Goal: Register for event/course

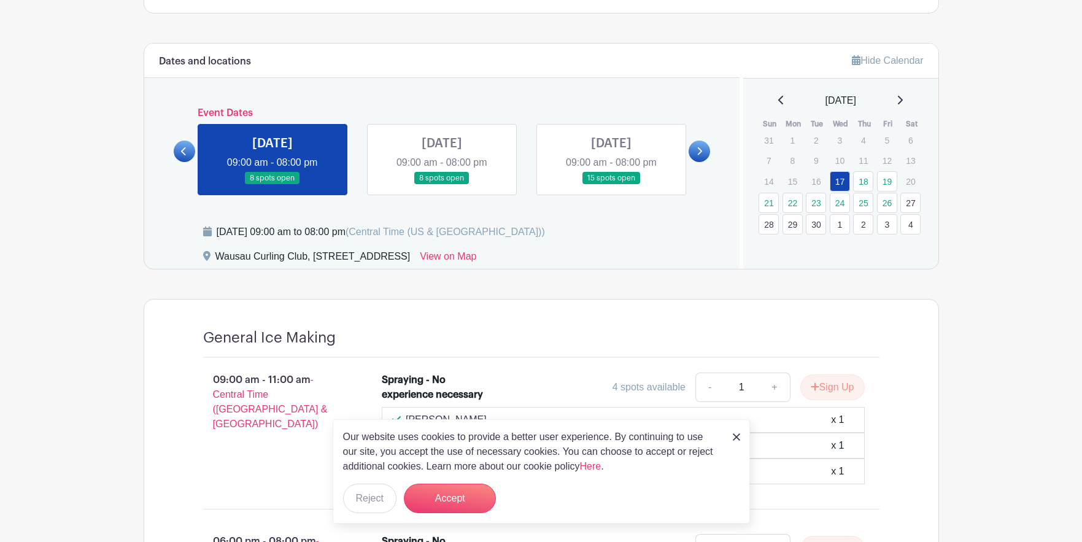
scroll to position [718, 0]
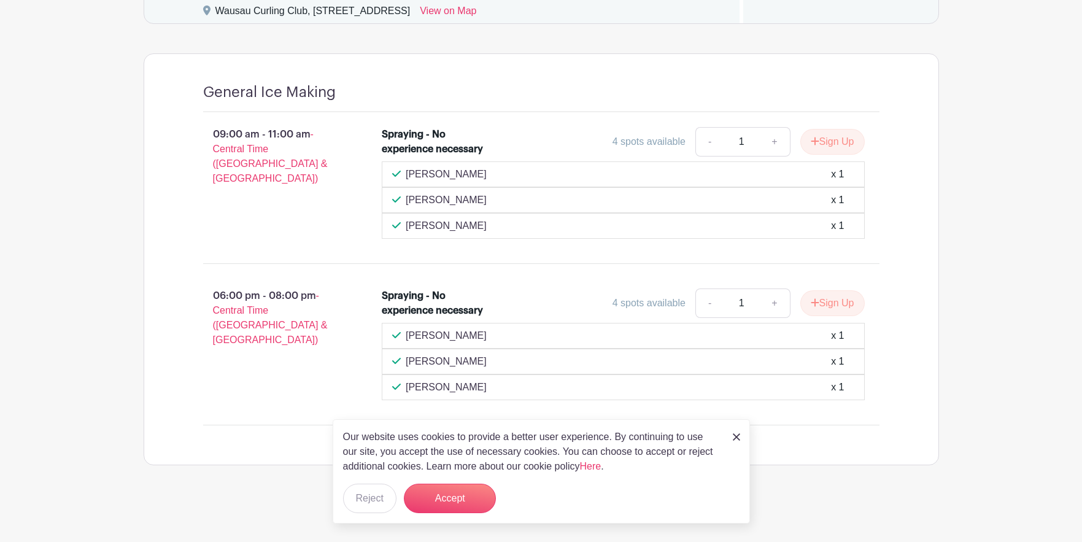
click at [736, 435] on img at bounding box center [736, 436] width 7 height 7
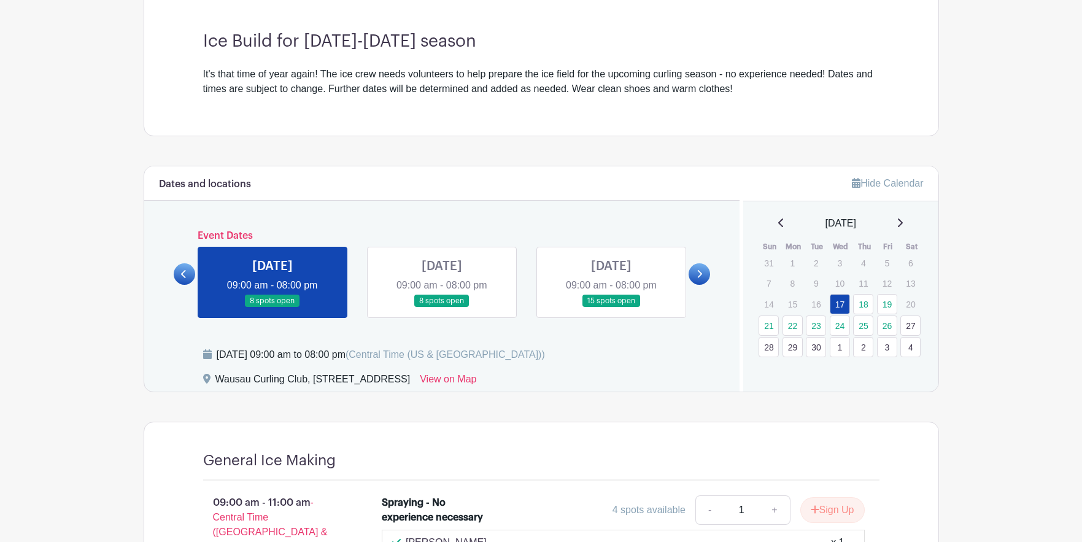
scroll to position [533, 0]
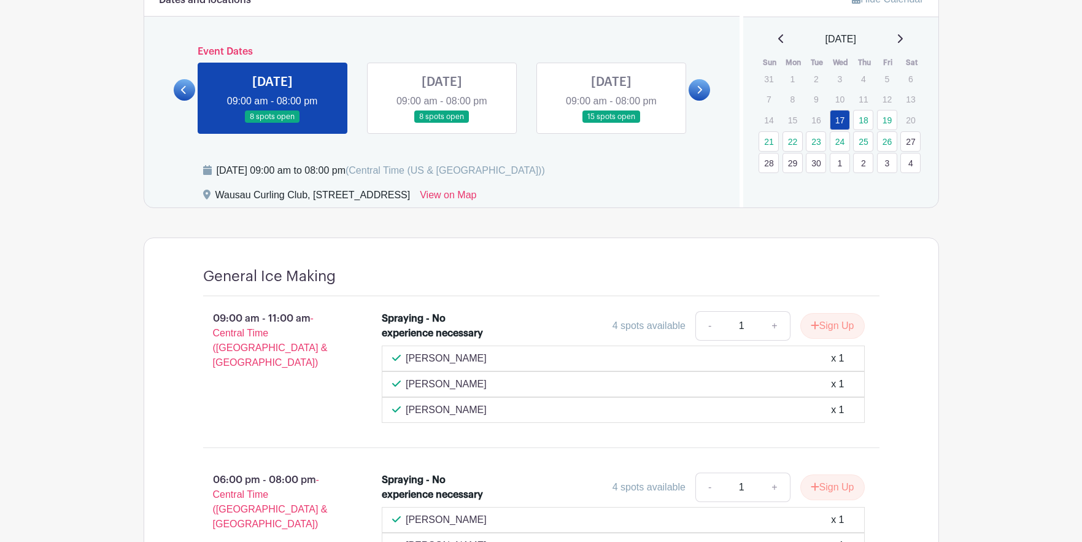
click at [442, 123] on link at bounding box center [442, 123] width 0 height 0
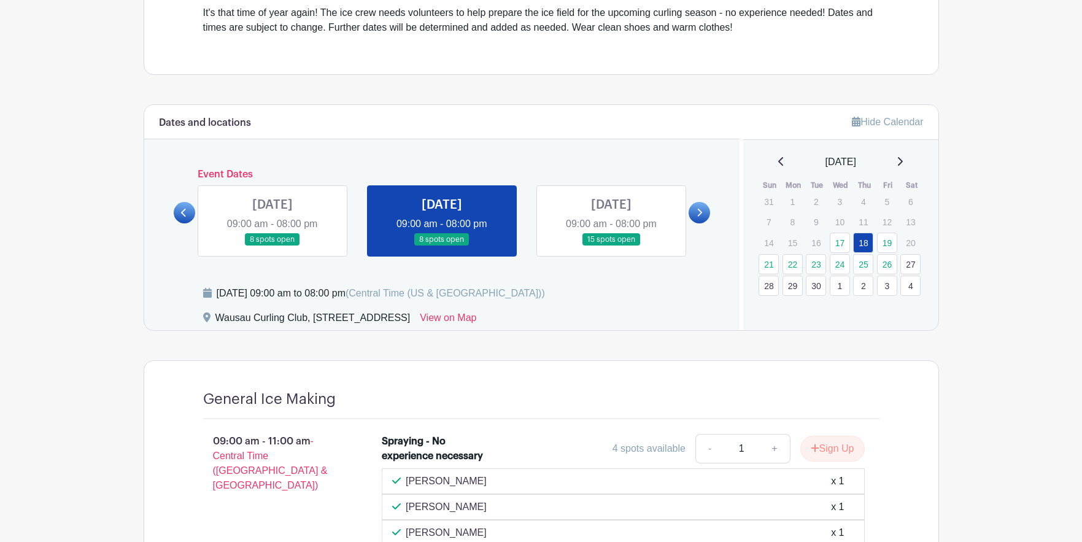
scroll to position [349, 0]
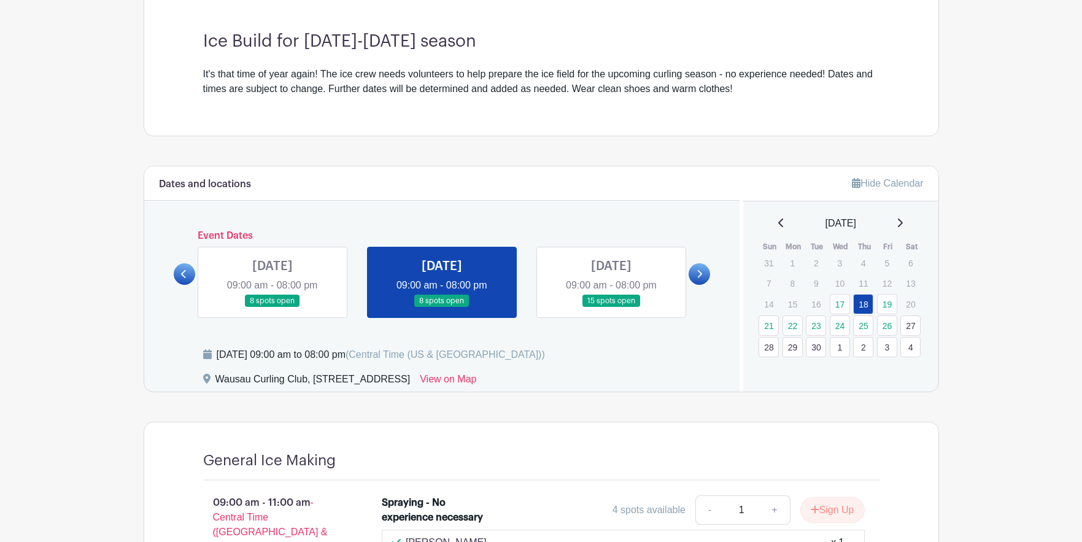
click at [611, 308] on link at bounding box center [611, 308] width 0 height 0
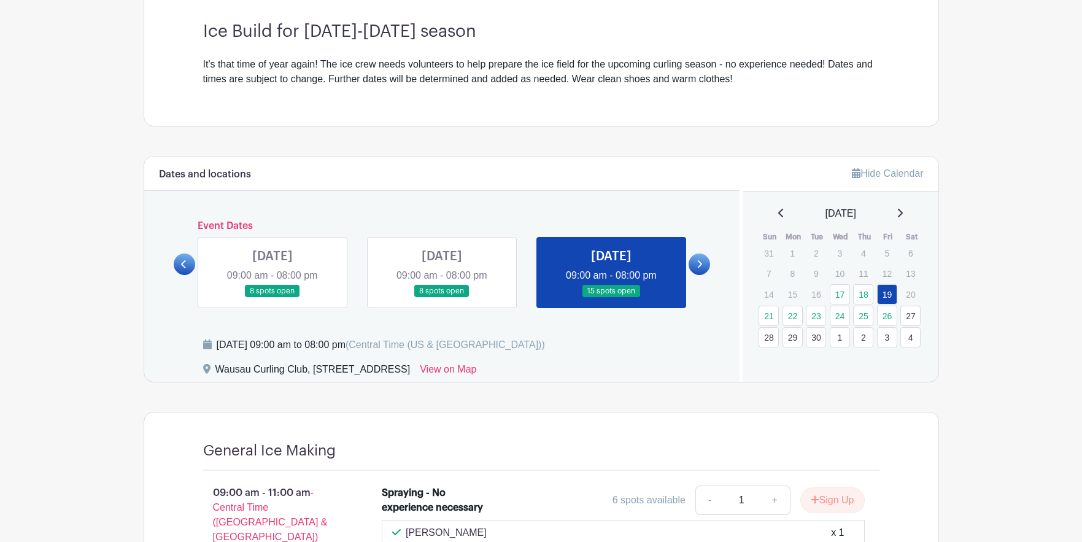
scroll to position [298, 0]
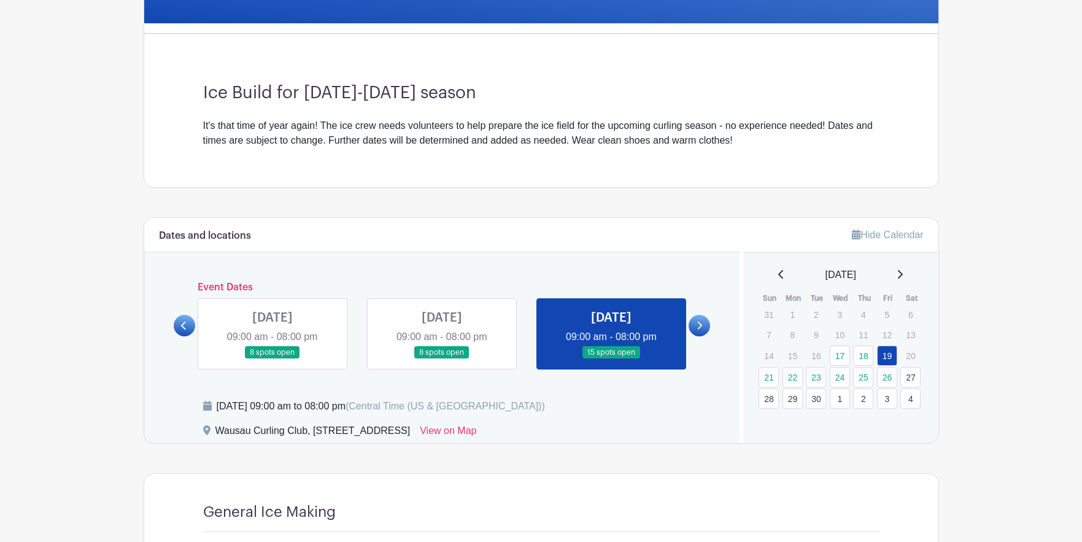
click at [698, 323] on icon at bounding box center [700, 325] width 6 height 9
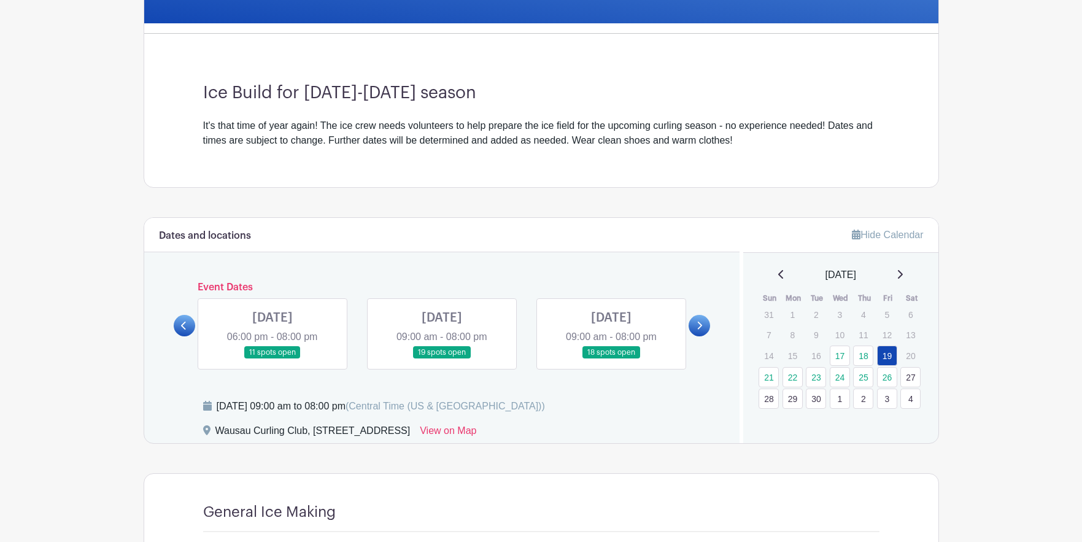
scroll to position [420, 0]
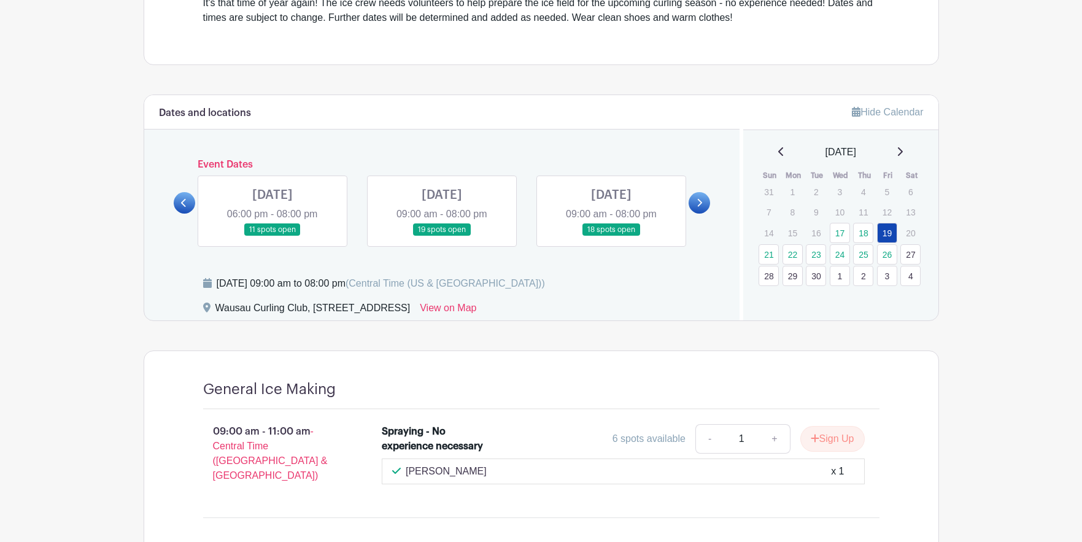
click at [273, 236] on link at bounding box center [273, 236] width 0 height 0
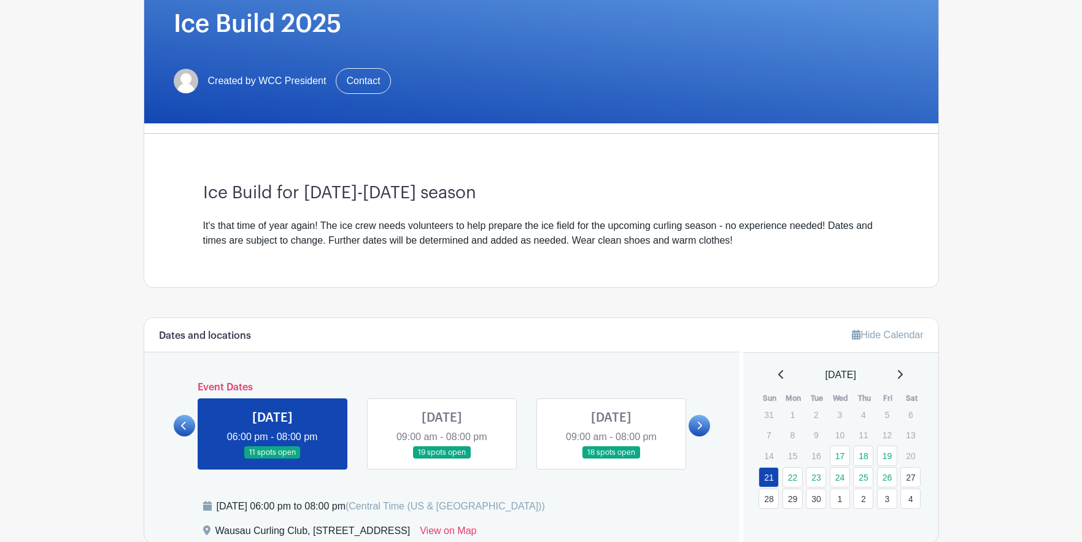
scroll to position [505, 0]
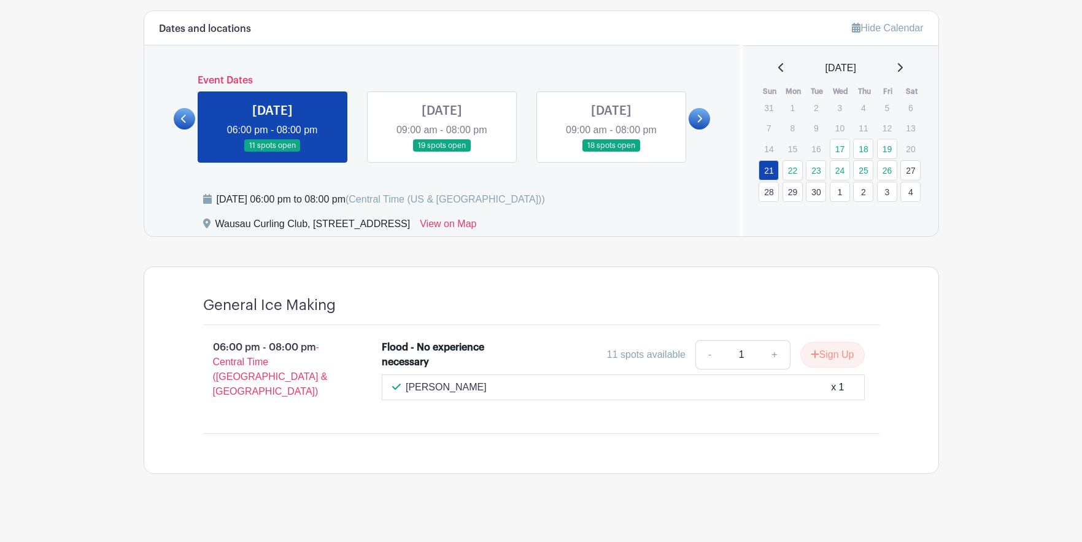
click at [442, 152] on link at bounding box center [442, 152] width 0 height 0
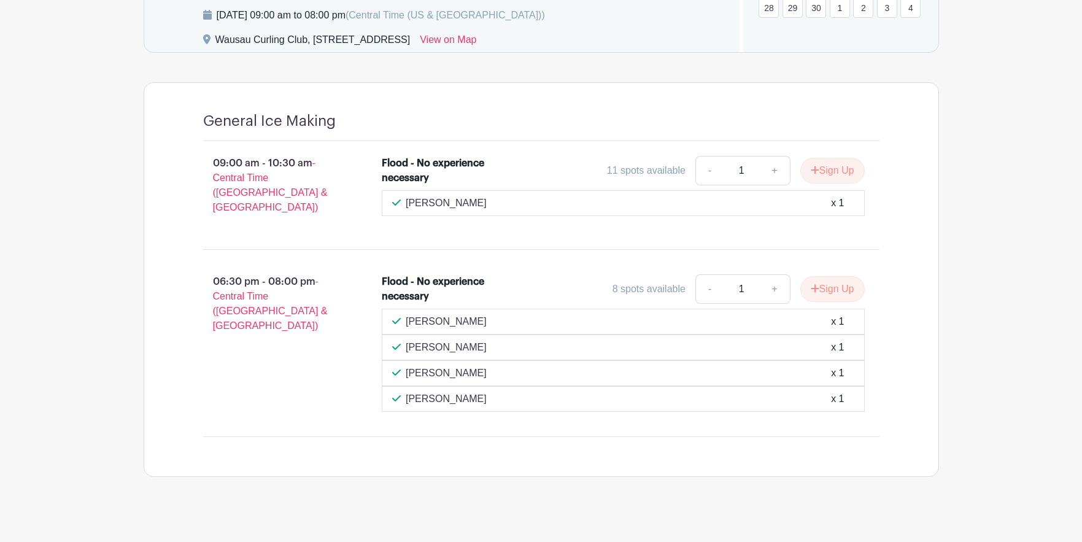
scroll to position [505, 0]
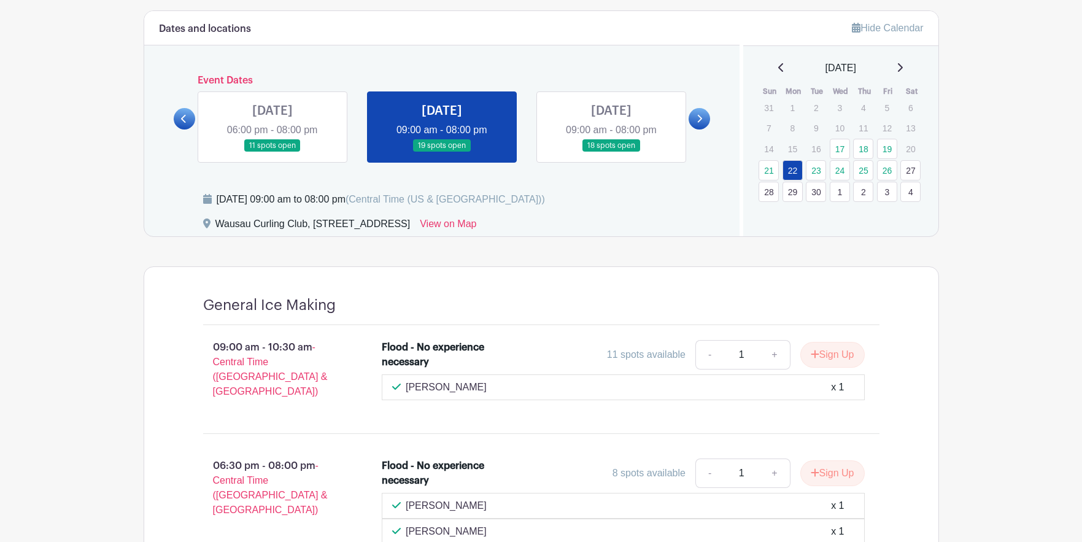
click at [611, 152] on link at bounding box center [611, 152] width 0 height 0
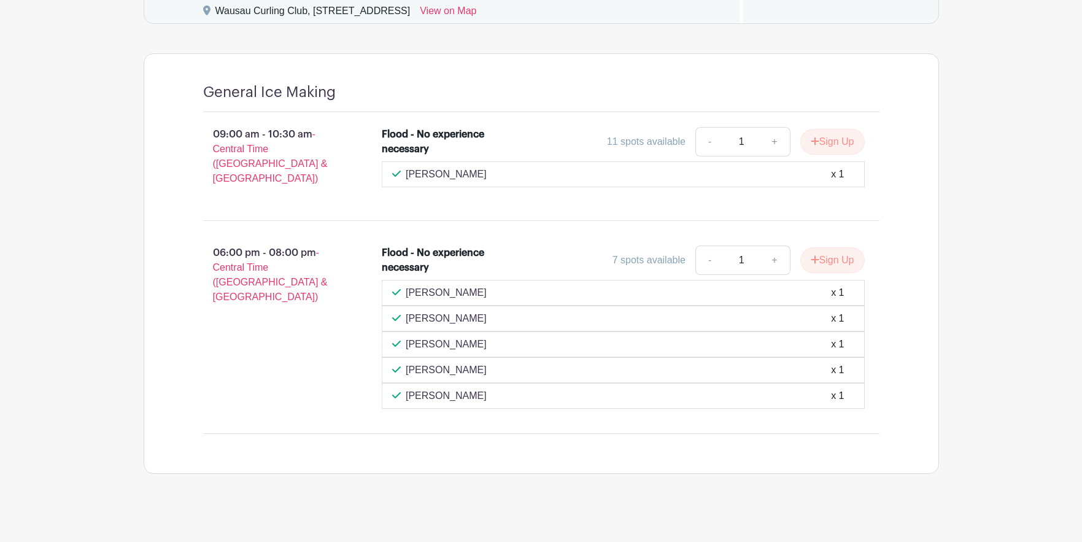
scroll to position [349, 0]
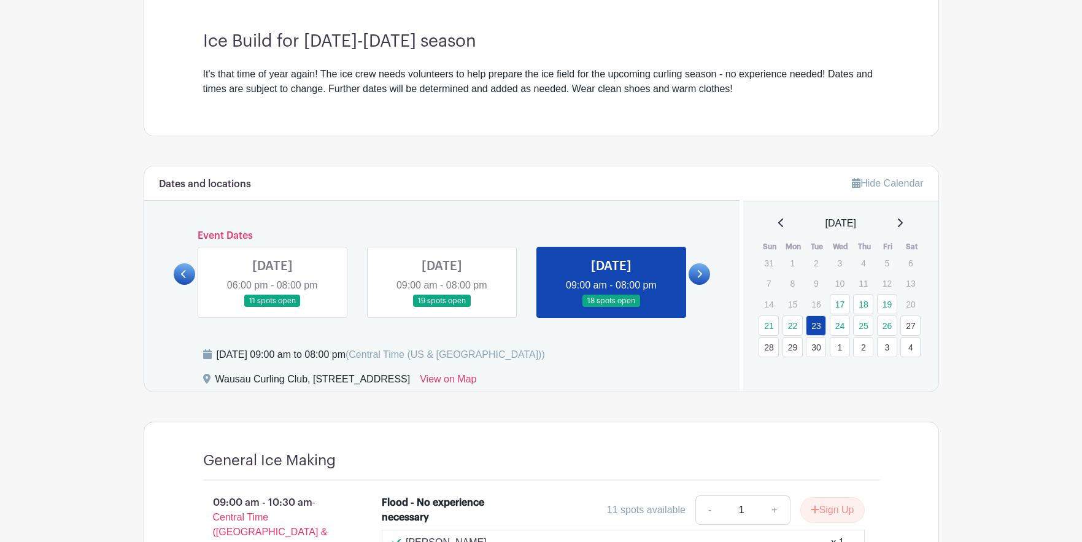
click at [695, 273] on link at bounding box center [699, 273] width 21 height 21
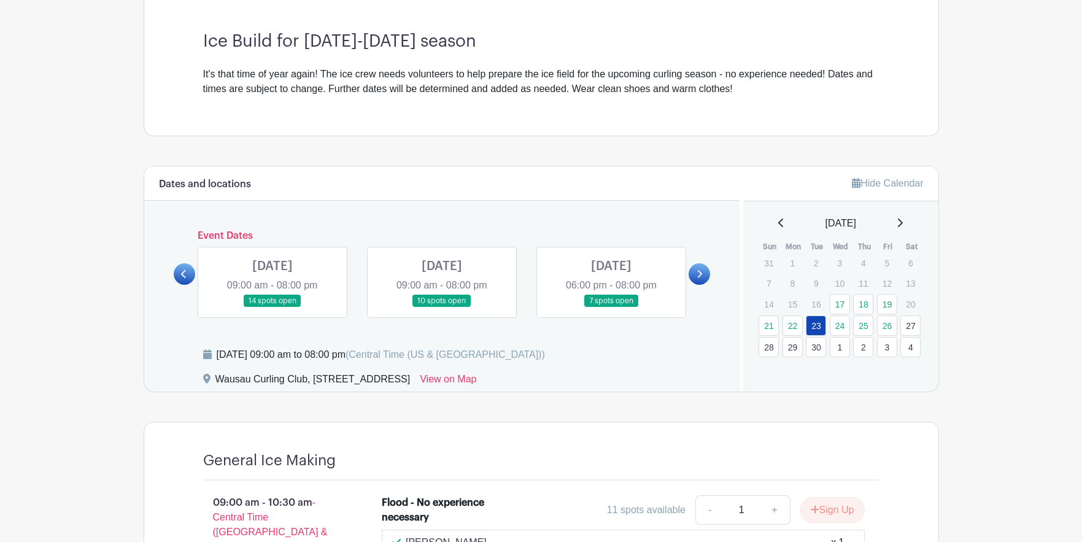
click at [273, 308] on link at bounding box center [273, 308] width 0 height 0
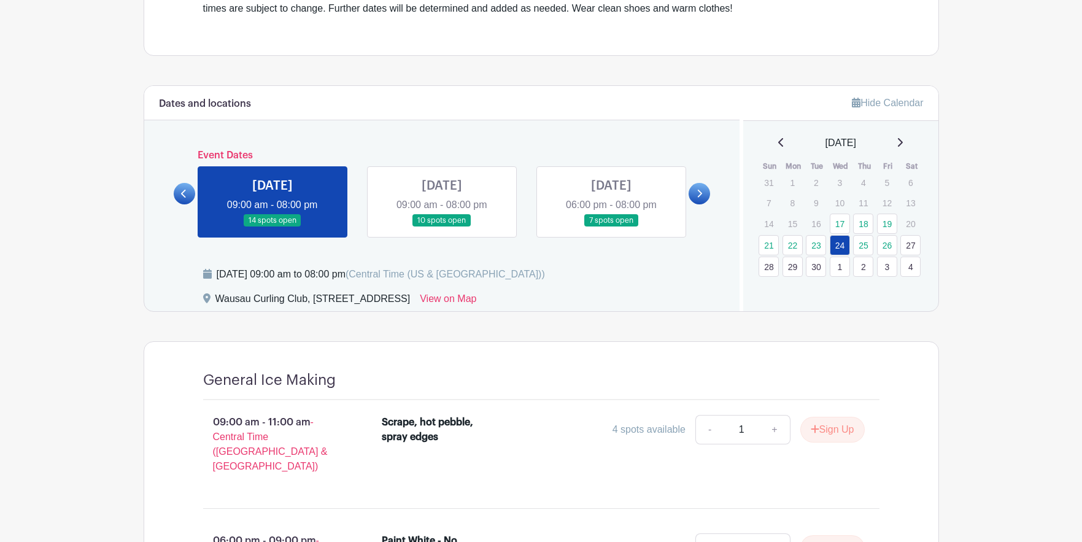
scroll to position [307, 0]
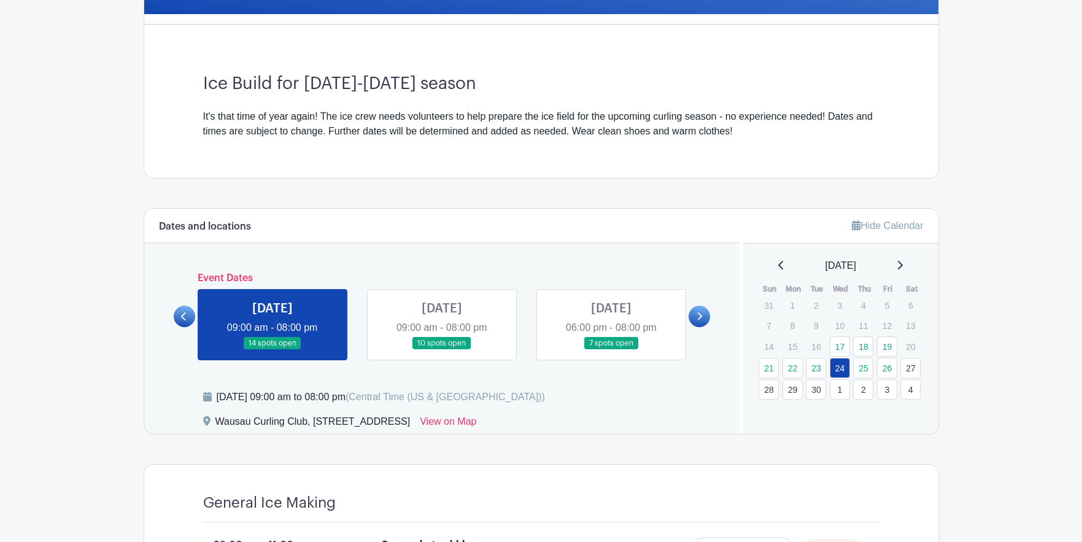
click at [181, 313] on icon at bounding box center [184, 316] width 6 height 9
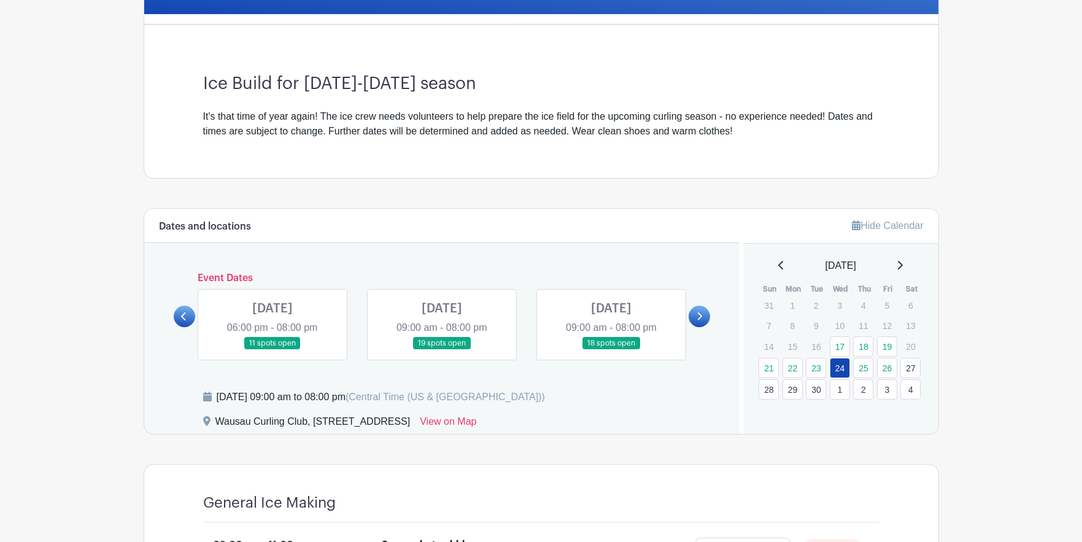
click at [181, 313] on icon at bounding box center [184, 316] width 6 height 9
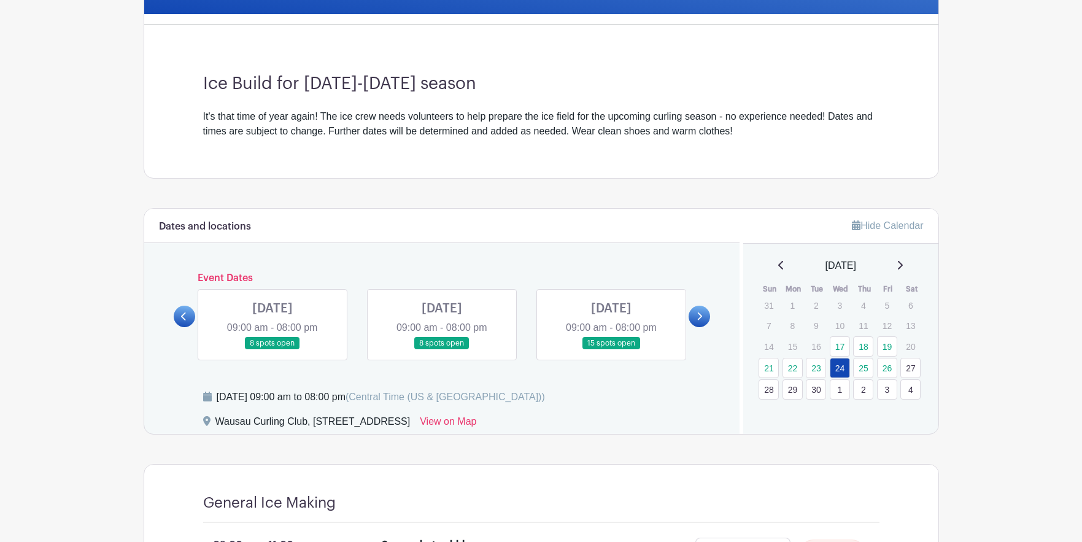
click at [181, 313] on icon at bounding box center [184, 316] width 6 height 9
click at [839, 348] on link "17" at bounding box center [840, 346] width 20 height 20
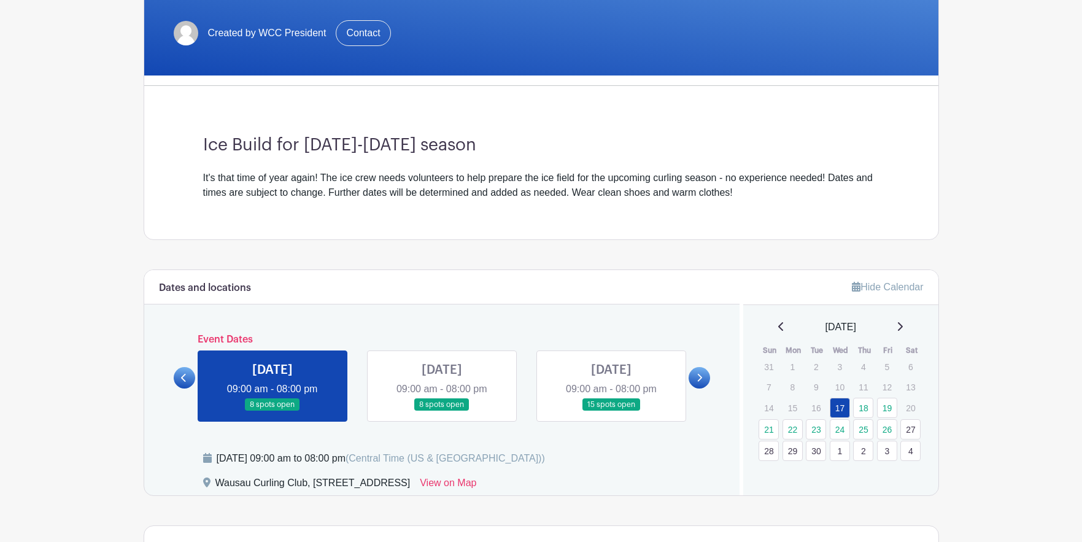
scroll to position [307, 0]
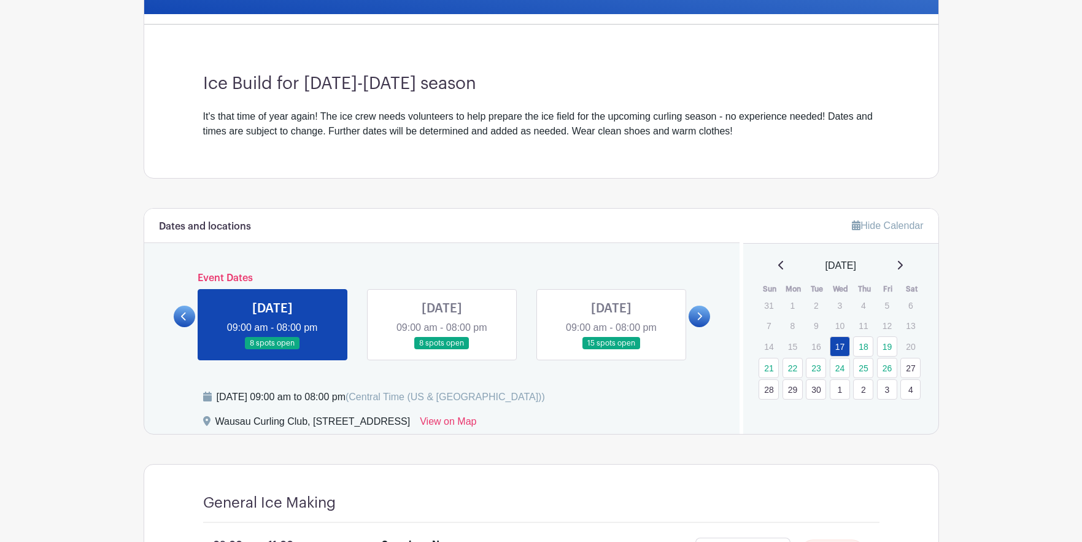
click at [273, 350] on link at bounding box center [273, 350] width 0 height 0
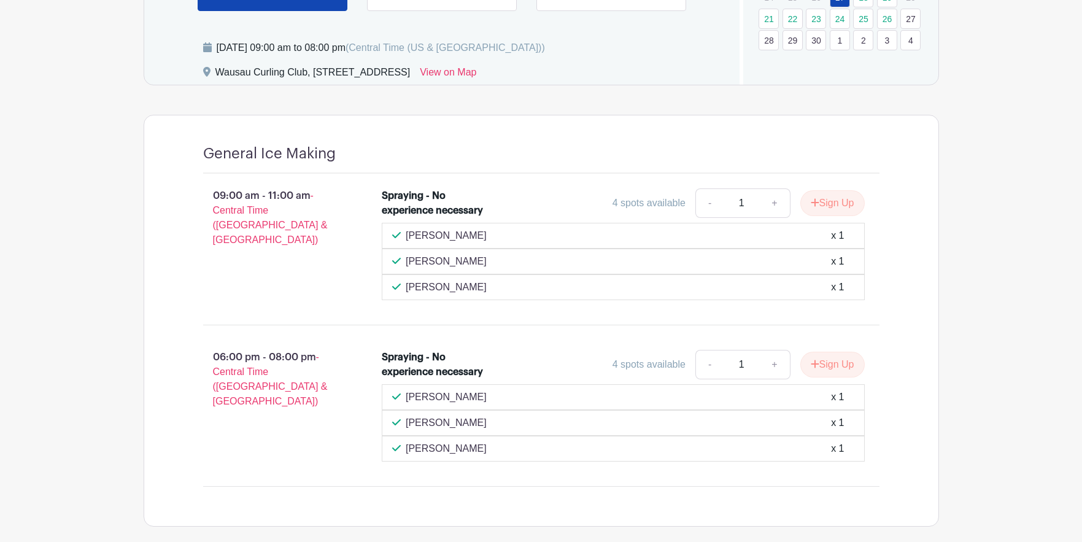
scroll to position [533, 0]
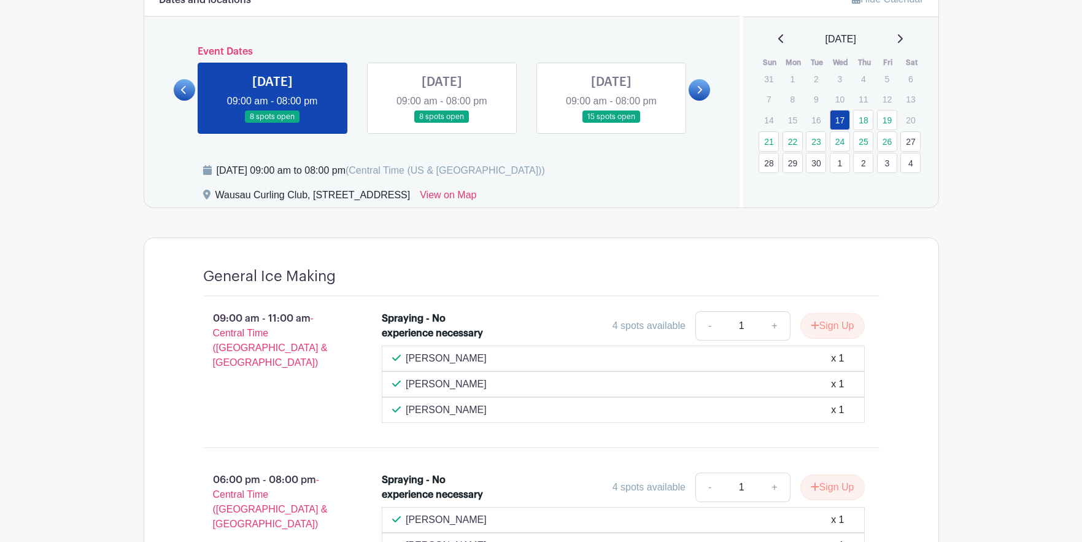
click at [611, 123] on link at bounding box center [611, 123] width 0 height 0
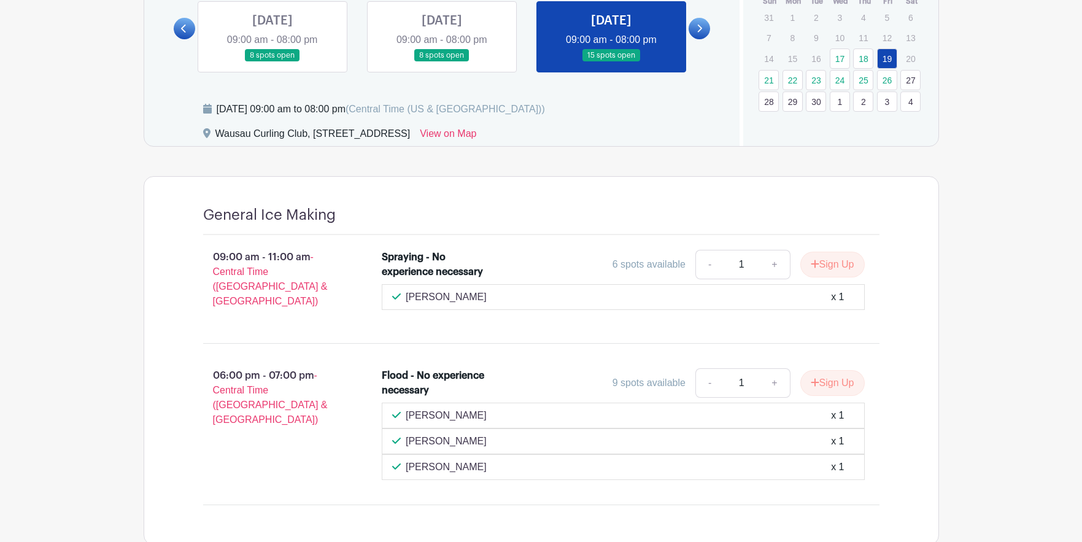
scroll to position [411, 0]
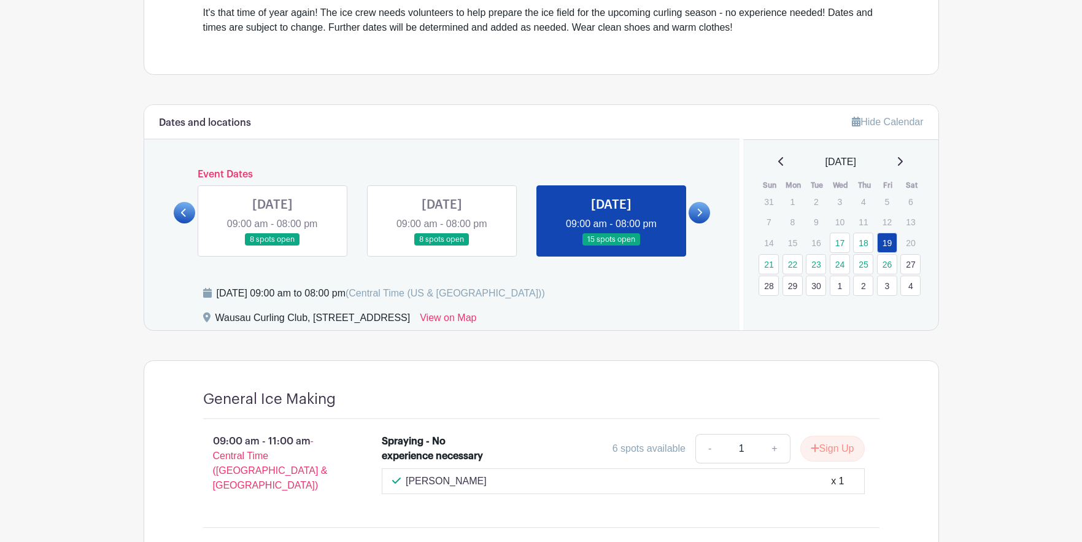
click at [700, 212] on icon at bounding box center [700, 213] width 5 height 8
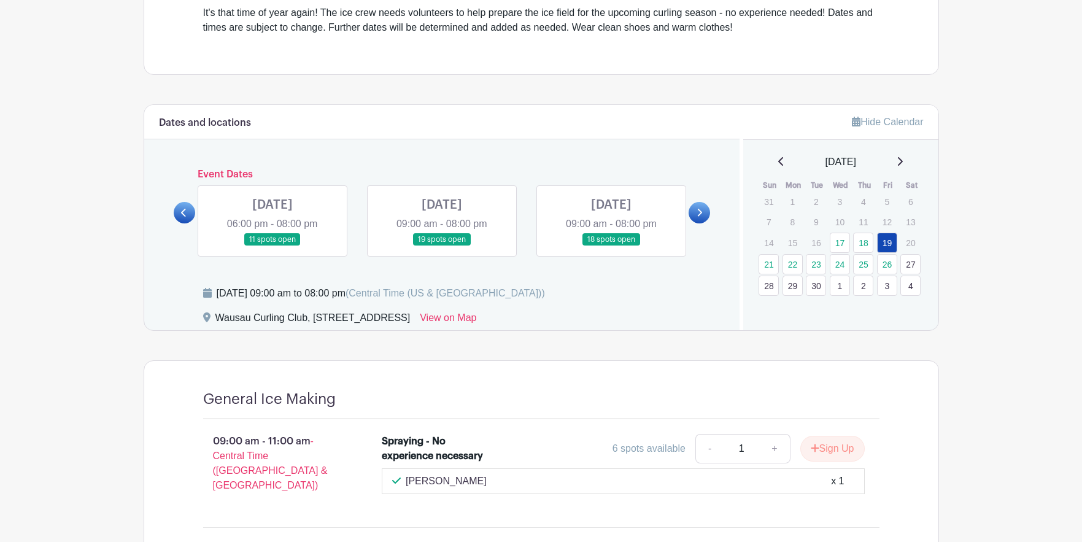
click at [273, 246] on link at bounding box center [273, 246] width 0 height 0
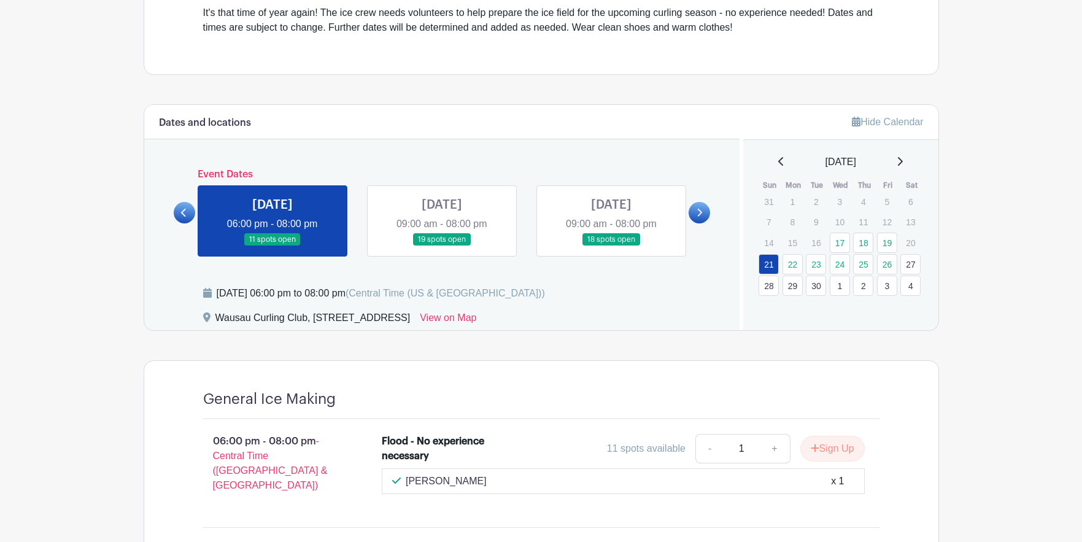
click at [442, 246] on link at bounding box center [442, 246] width 0 height 0
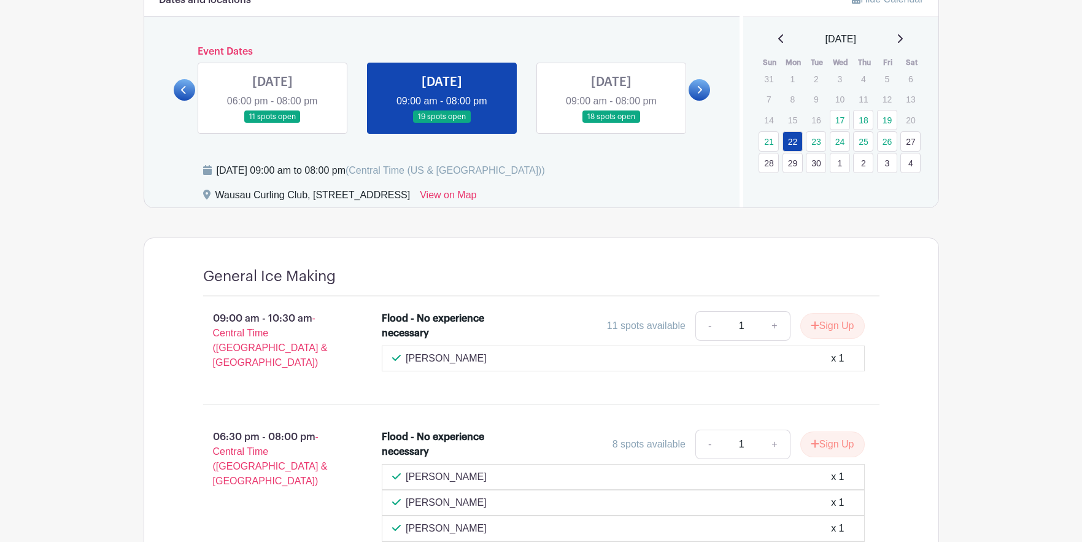
scroll to position [595, 0]
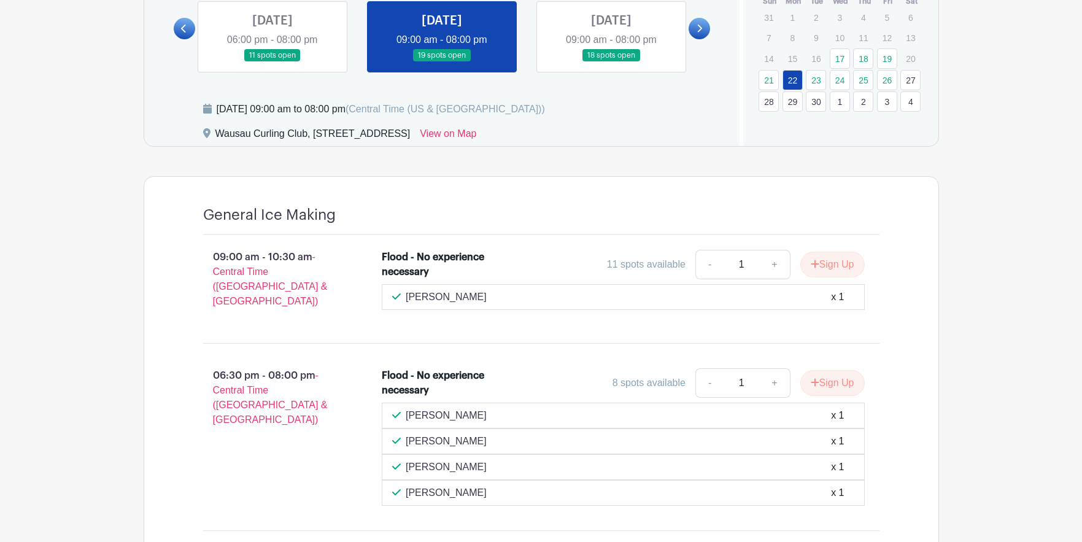
click at [611, 62] on link at bounding box center [611, 62] width 0 height 0
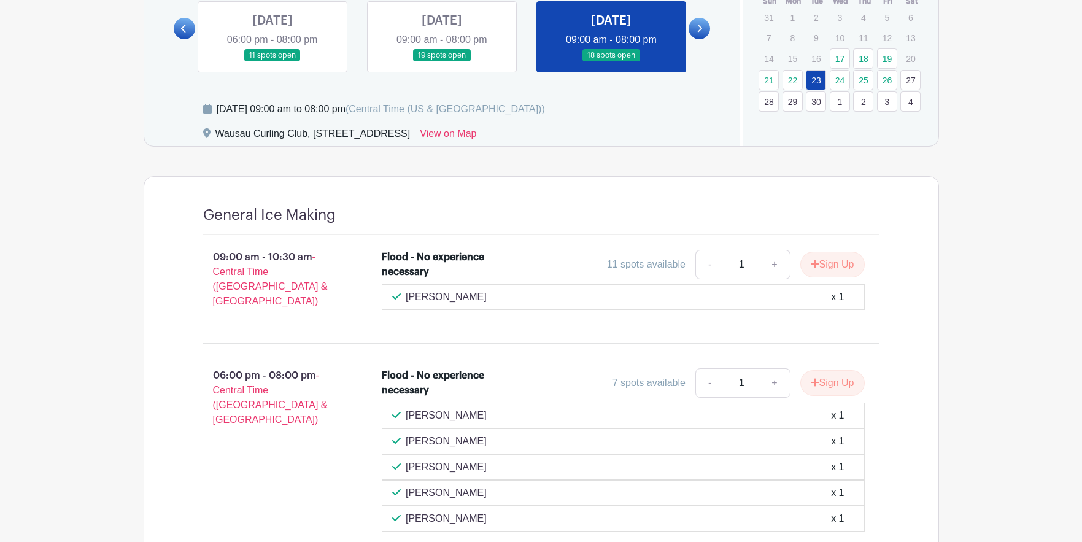
scroll to position [472, 0]
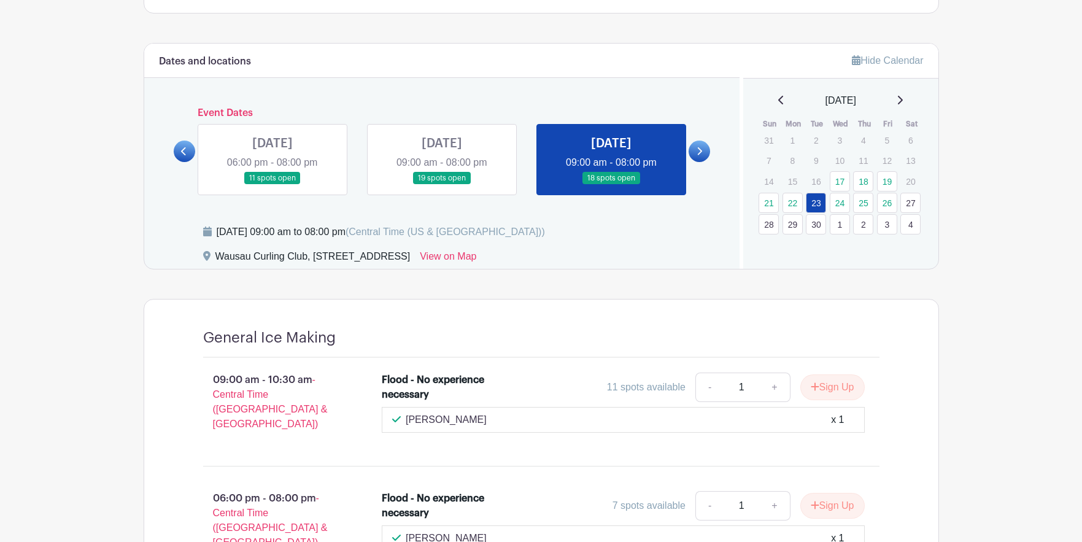
click at [699, 155] on icon at bounding box center [700, 151] width 6 height 9
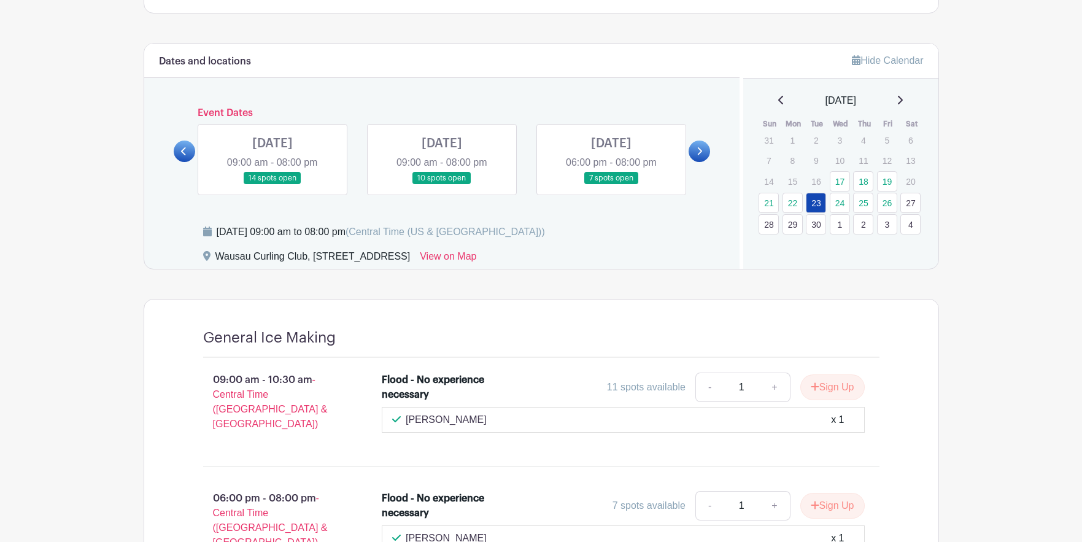
click at [273, 185] on link at bounding box center [273, 185] width 0 height 0
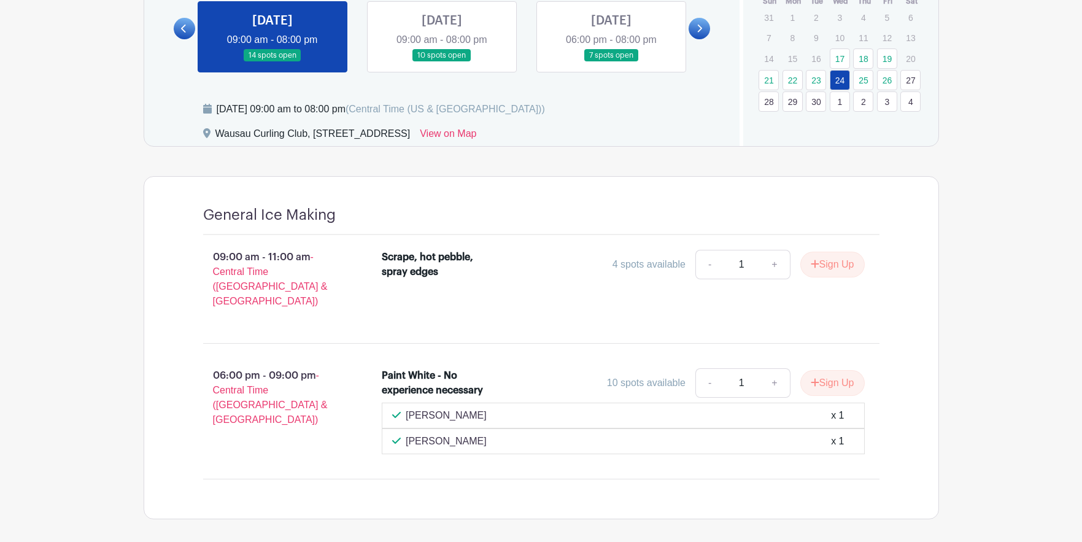
scroll to position [533, 0]
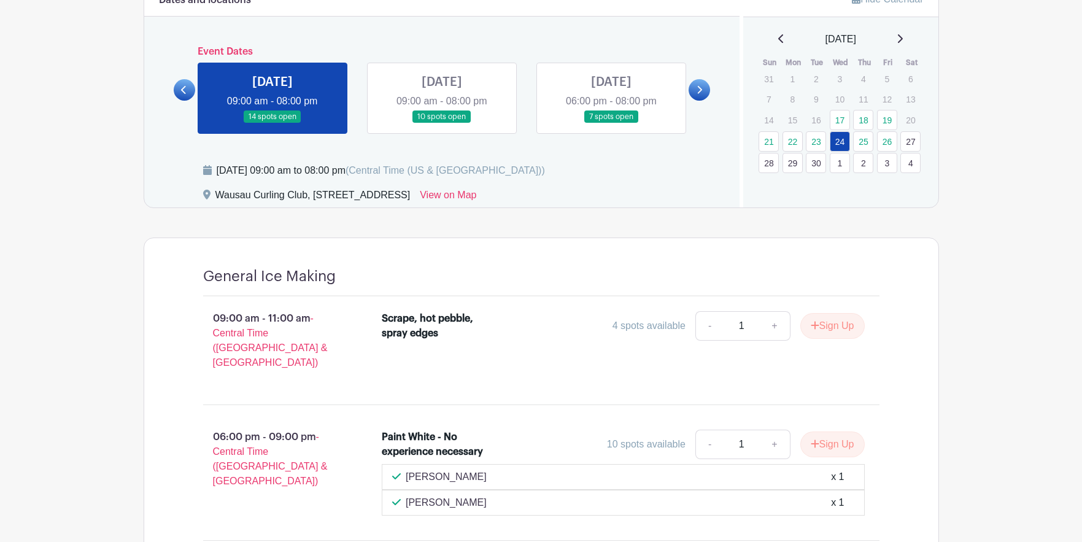
click at [442, 123] on link at bounding box center [442, 123] width 0 height 0
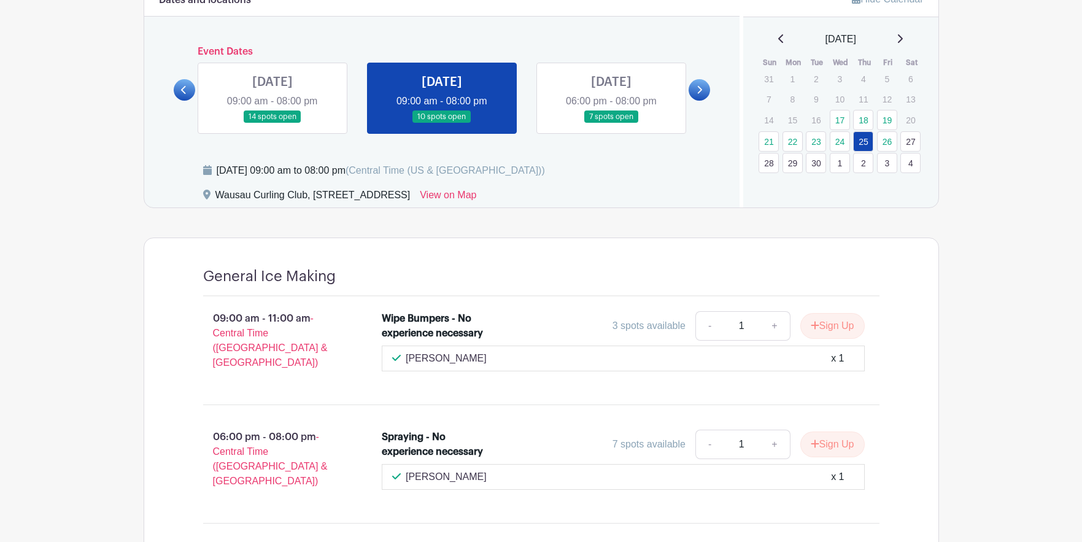
scroll to position [595, 0]
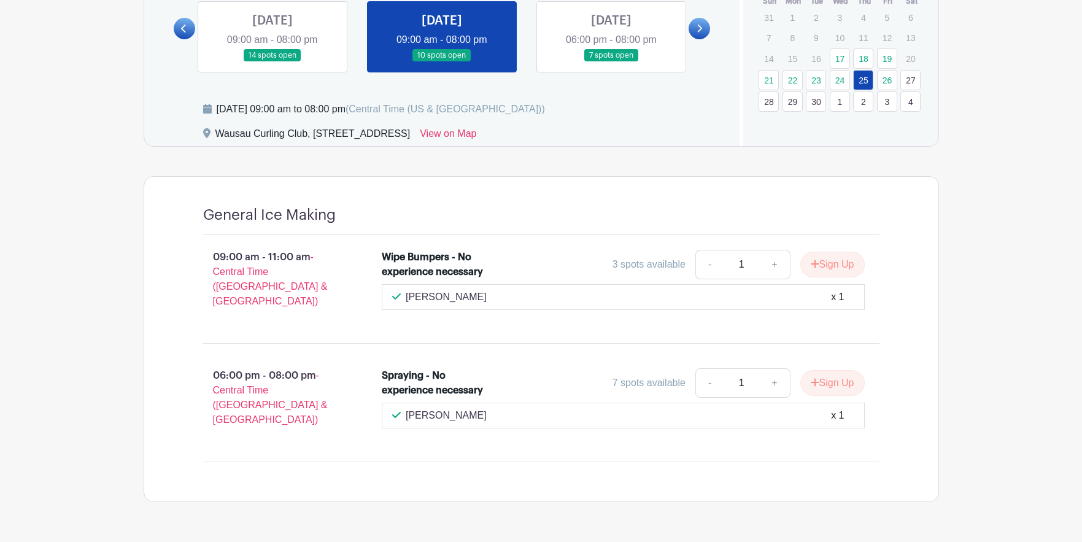
click at [611, 62] on link at bounding box center [611, 62] width 0 height 0
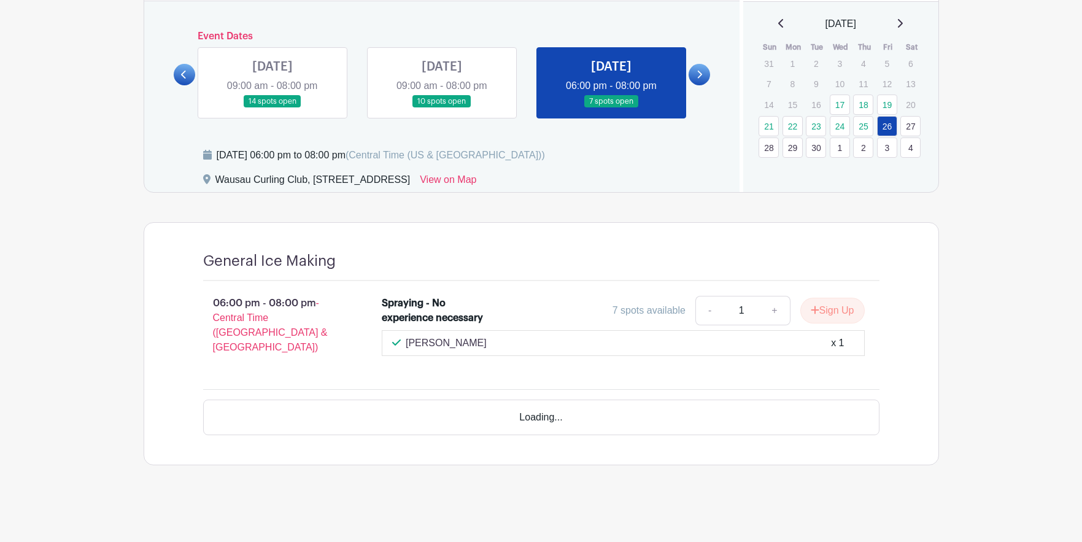
scroll to position [505, 0]
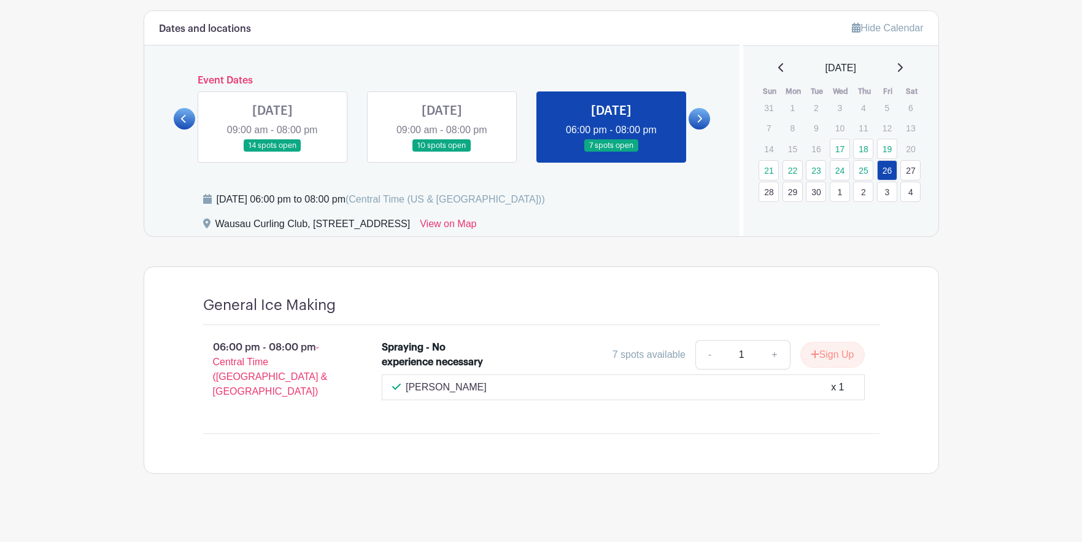
click at [698, 118] on icon at bounding box center [700, 118] width 6 height 9
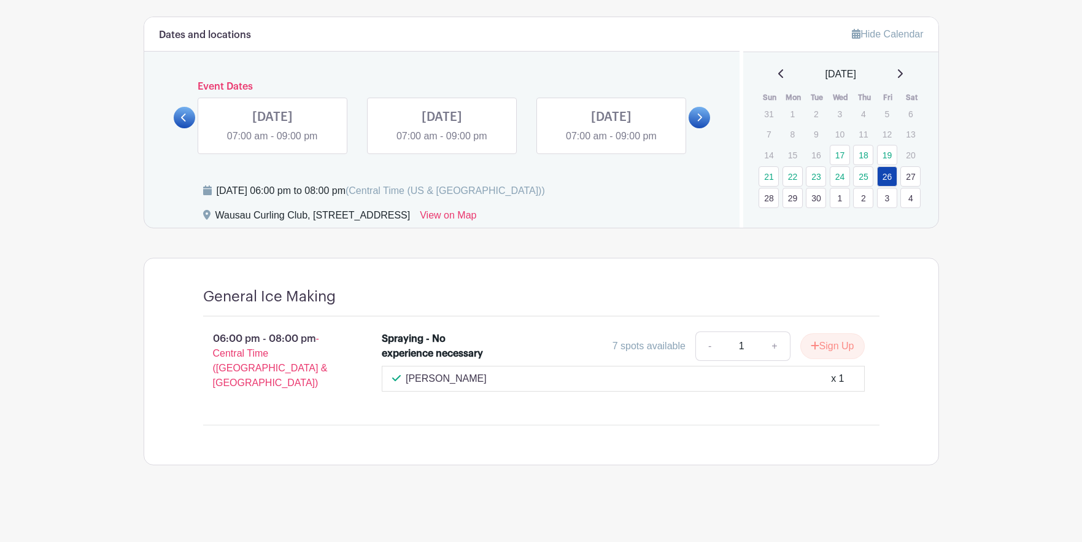
scroll to position [490, 0]
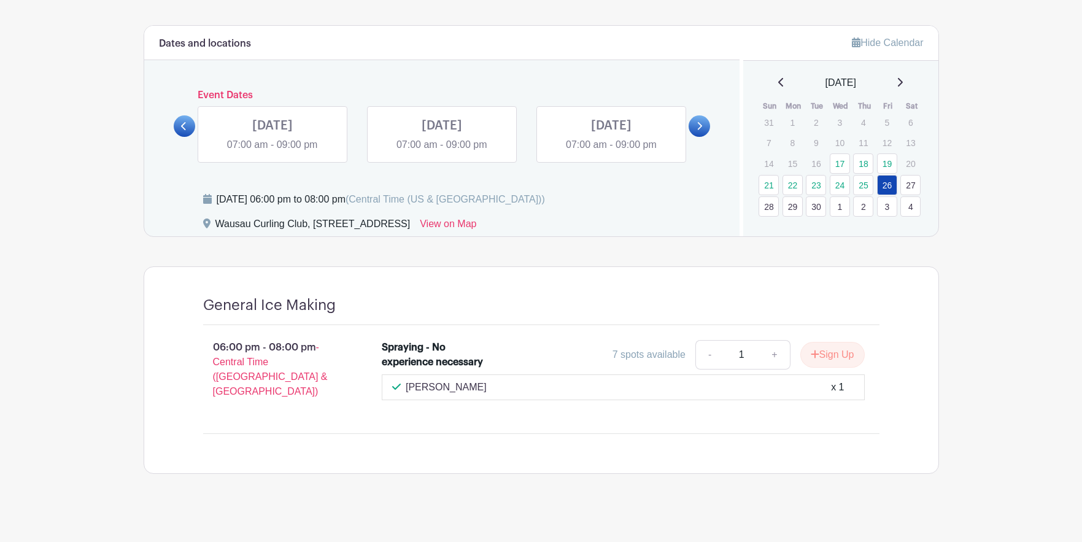
click at [273, 152] on link at bounding box center [273, 152] width 0 height 0
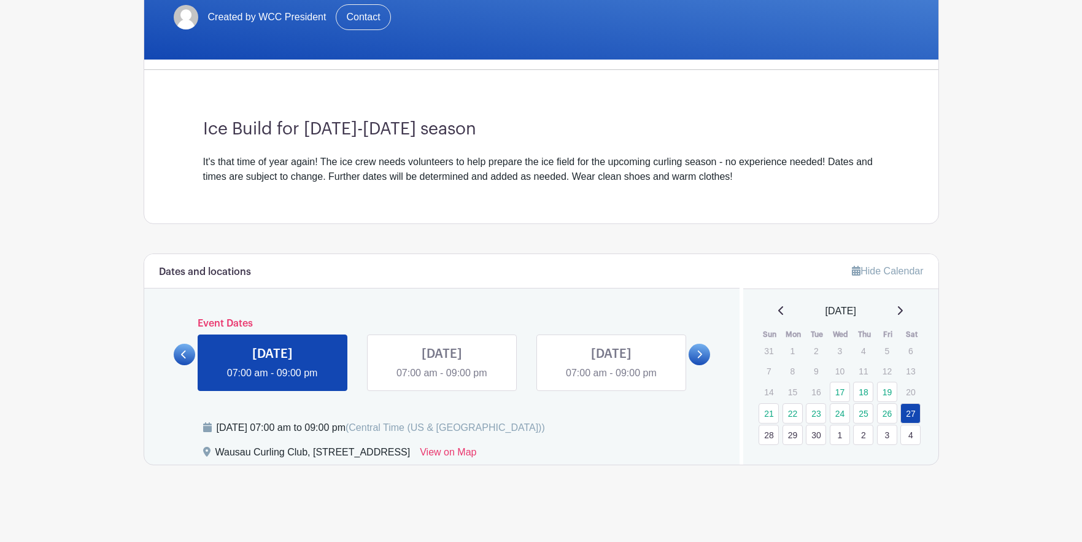
click at [273, 381] on link at bounding box center [273, 381] width 0 height 0
click at [773, 439] on link "28" at bounding box center [769, 435] width 20 height 20
